Goal: Task Accomplishment & Management: Complete application form

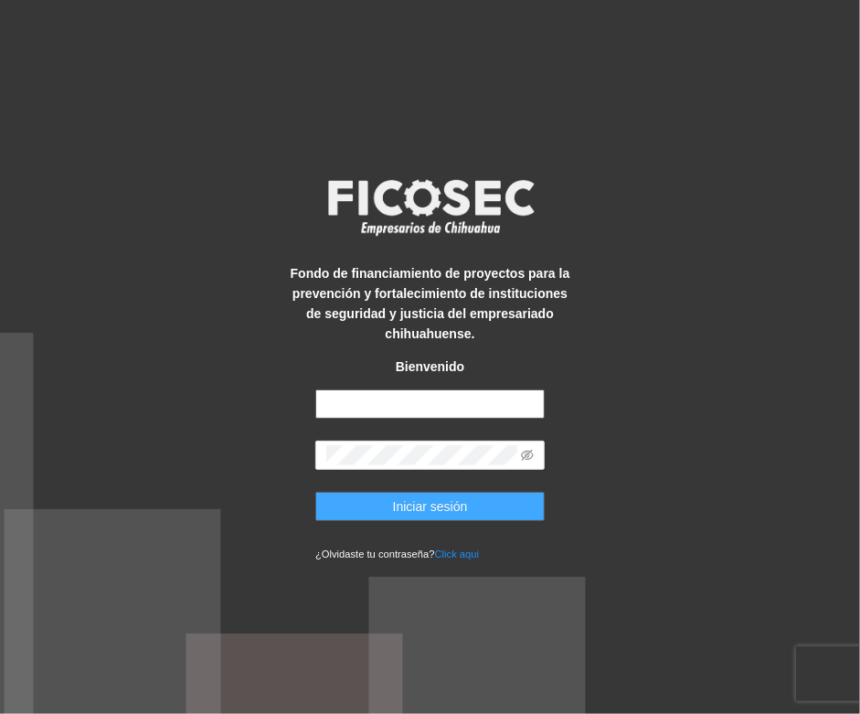
type input "**********"
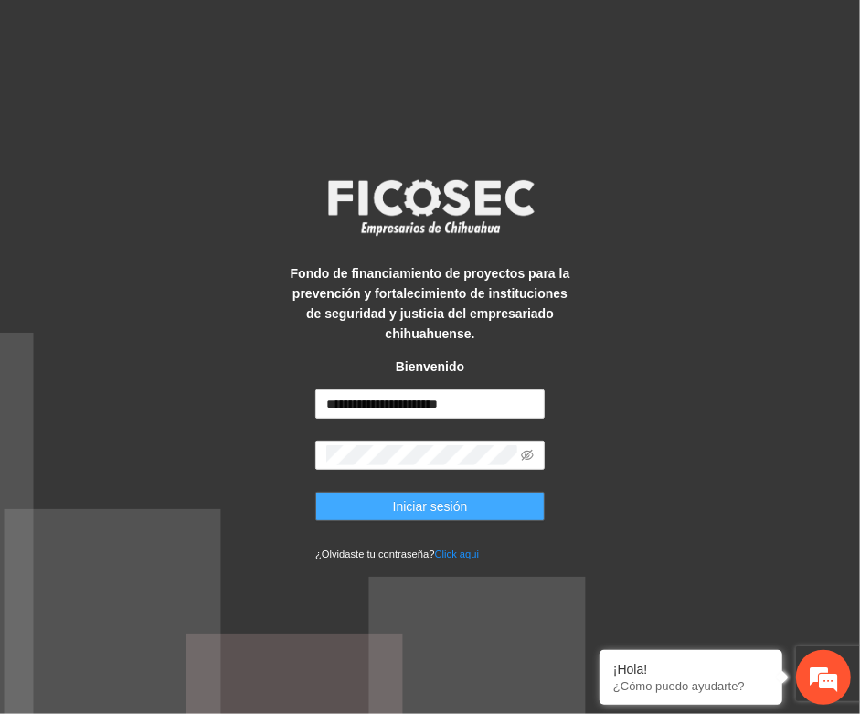
click at [405, 507] on span "Iniciar sesión" at bounding box center [430, 506] width 75 height 20
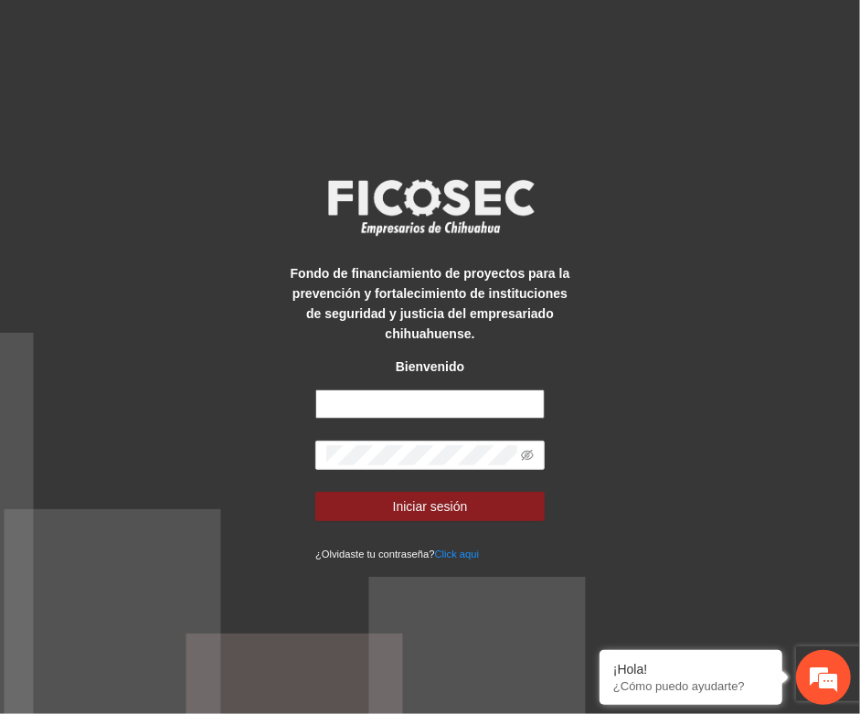
type input "**********"
click at [119, 201] on div "**********" at bounding box center [430, 357] width 860 height 714
